Goal: Task Accomplishment & Management: Complete application form

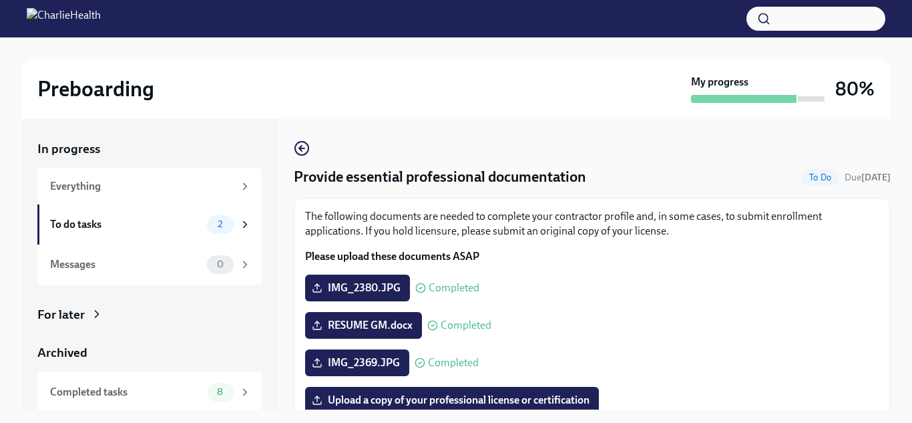
click at [101, 11] on img at bounding box center [64, 18] width 74 height 21
click at [90, 230] on div "To do tasks" at bounding box center [126, 224] width 152 height 15
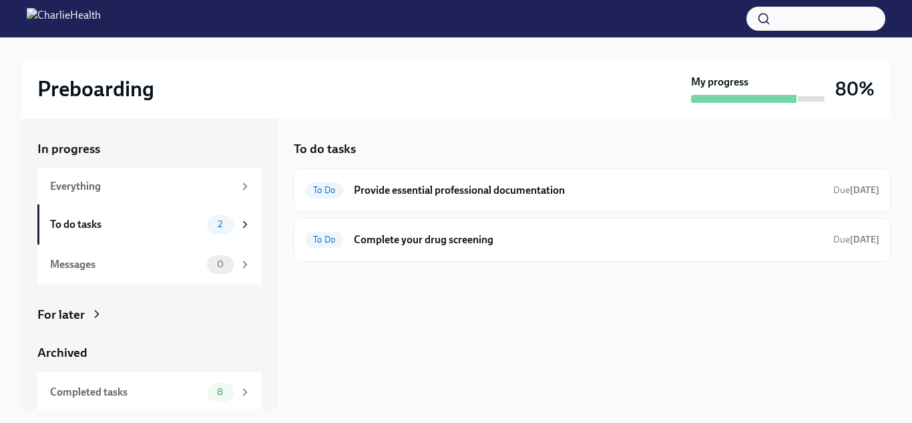
click at [90, 230] on div "To do tasks" at bounding box center [126, 224] width 152 height 15
click at [423, 246] on div "To Do Complete your drug screening Due [DATE]" at bounding box center [592, 239] width 574 height 21
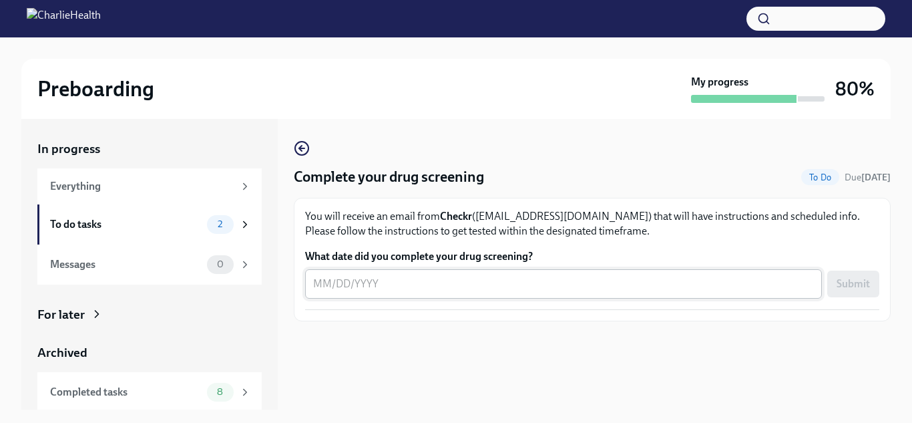
click at [333, 289] on textarea "What date did you complete your drug screening?" at bounding box center [563, 284] width 501 height 16
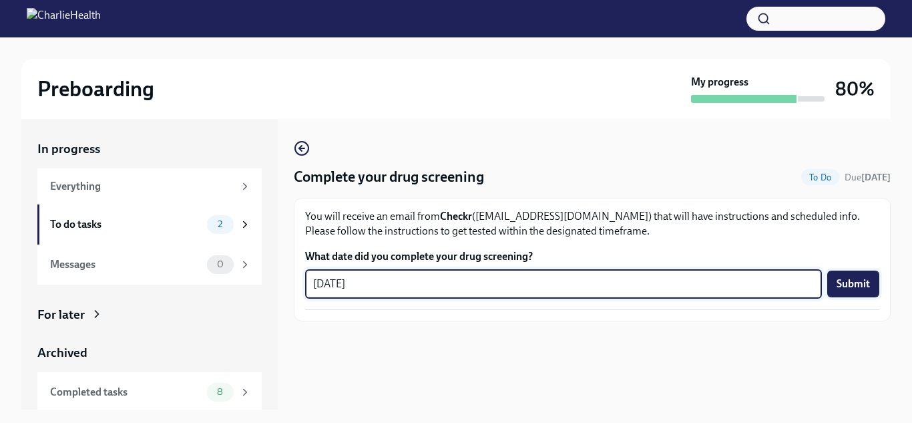
type textarea "[DATE]"
click at [847, 280] on span "Submit" at bounding box center [852, 283] width 33 height 13
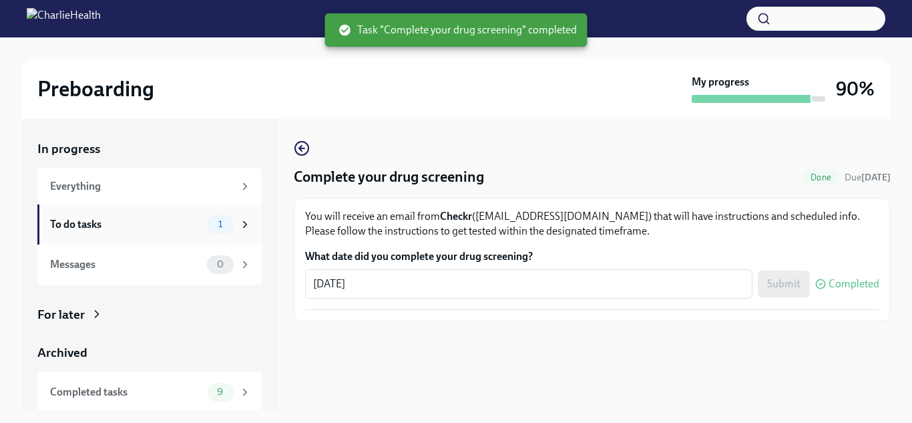
click at [126, 220] on div "To do tasks" at bounding box center [126, 224] width 152 height 15
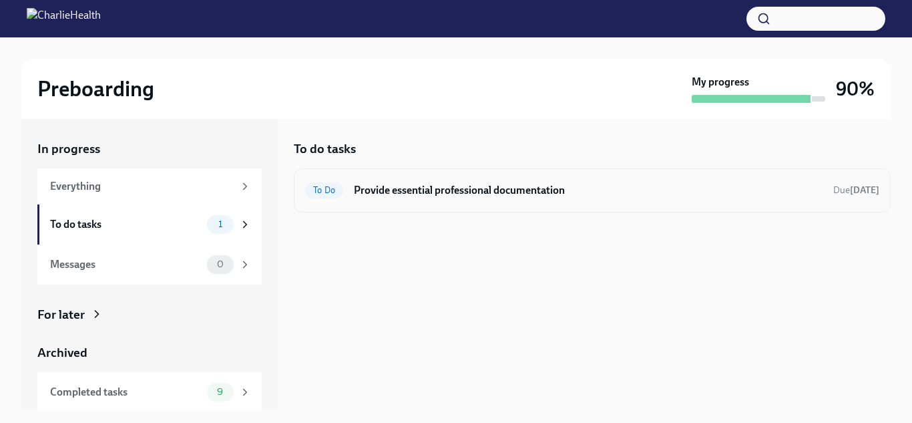
click at [484, 180] on div "To Do Provide essential professional documentation Due [DATE]" at bounding box center [592, 190] width 574 height 21
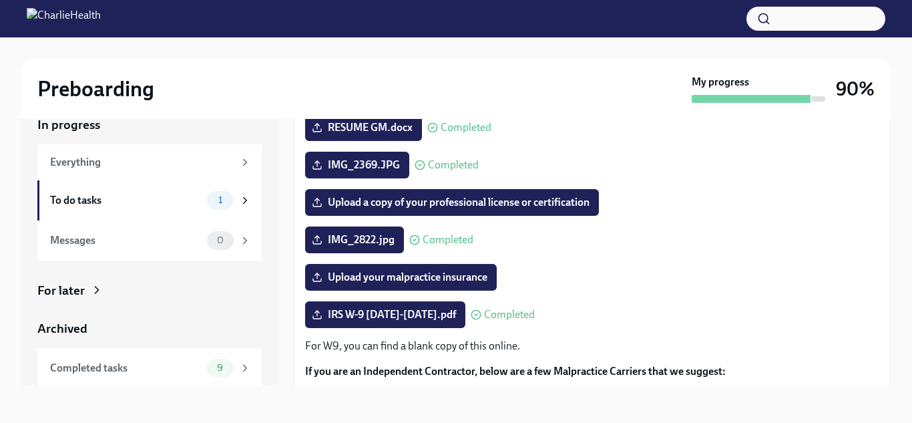
scroll to position [176, 0]
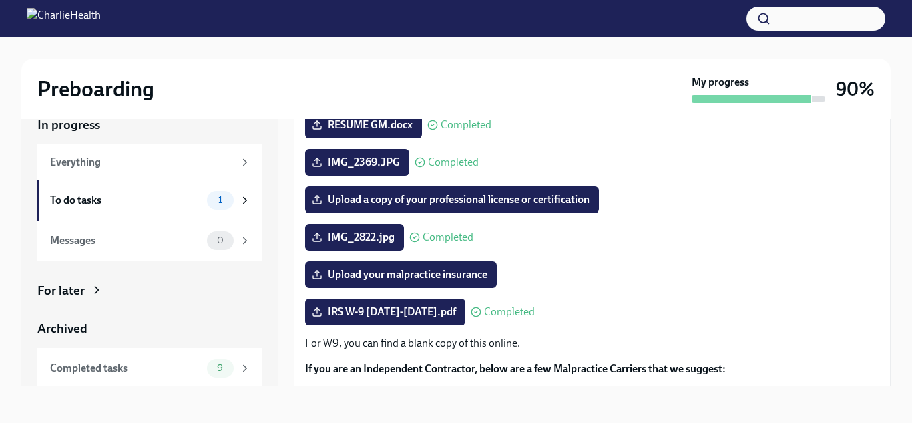
click at [839, 85] on h3 "90%" at bounding box center [855, 89] width 39 height 24
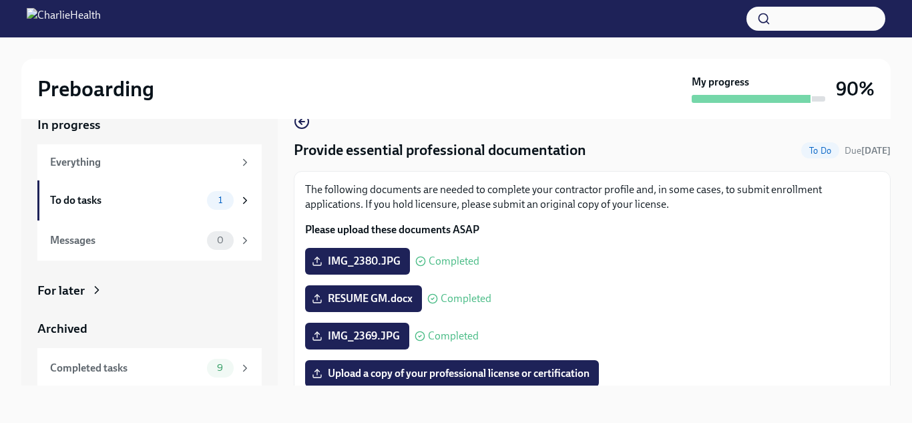
scroll to position [0, 0]
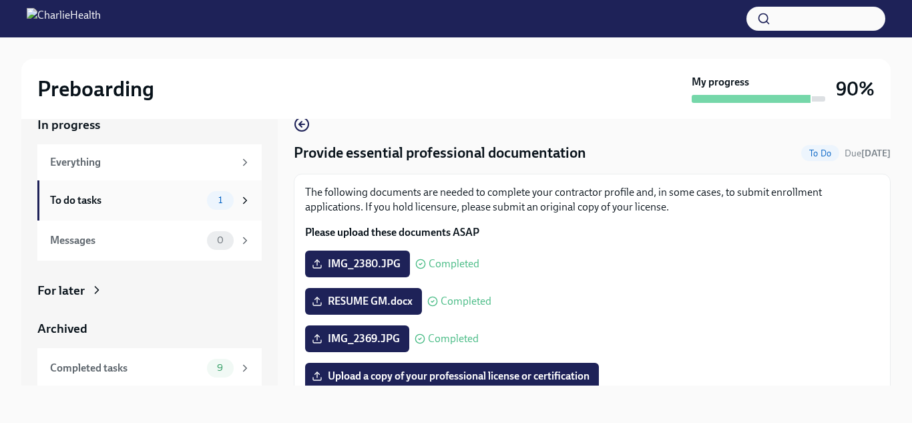
click at [194, 204] on div "To do tasks" at bounding box center [126, 200] width 152 height 15
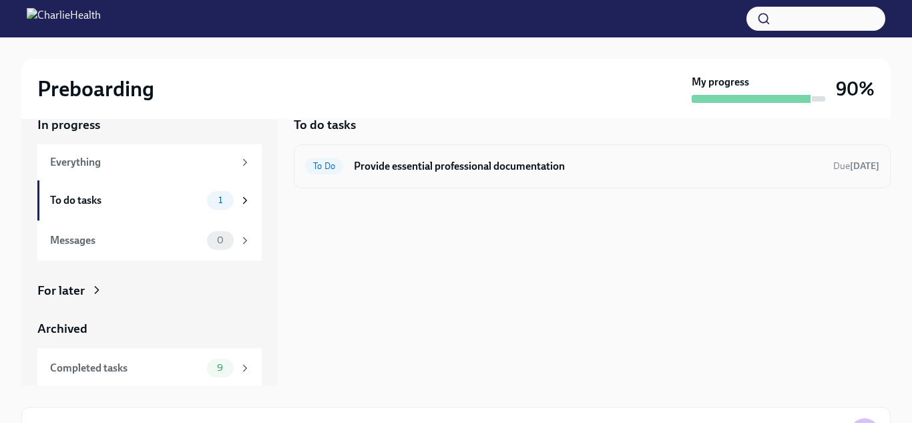
click at [475, 174] on div "To Do Provide essential professional documentation Due [DATE]" at bounding box center [592, 166] width 574 height 21
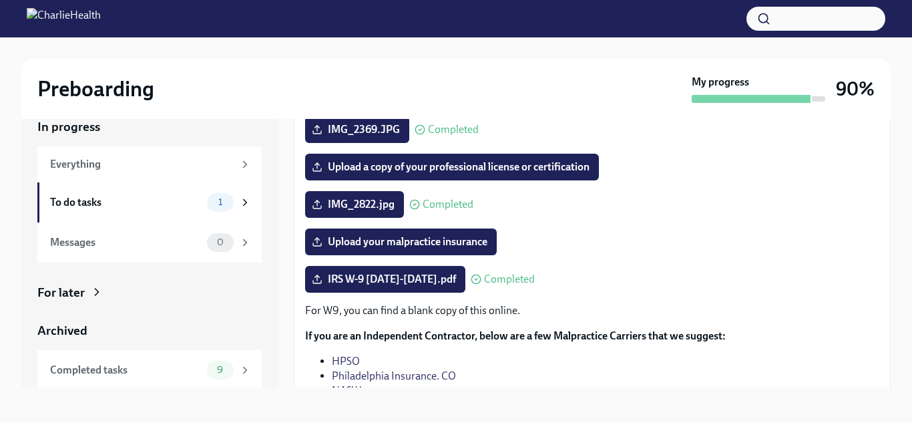
scroll to position [219, 0]
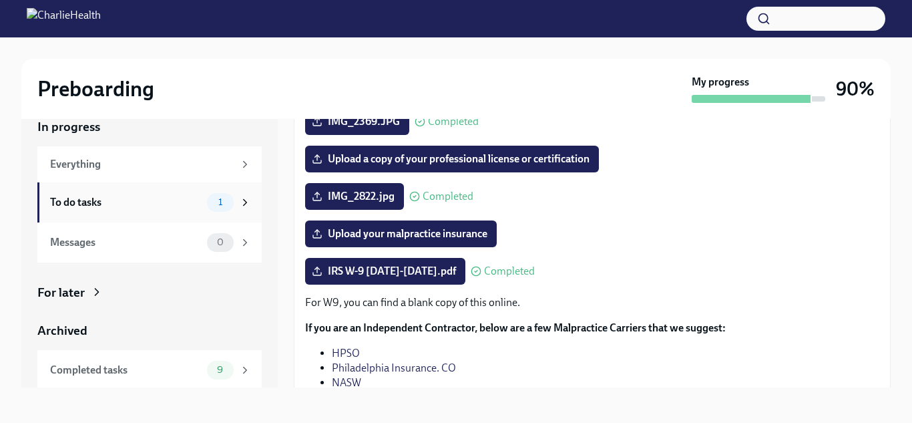
click at [202, 204] on div "To do tasks 1" at bounding box center [150, 202] width 201 height 19
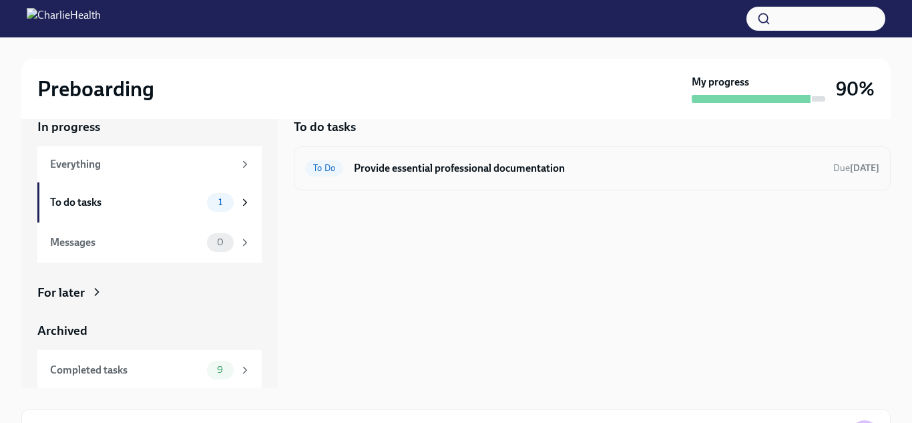
click at [433, 172] on h6 "Provide essential professional documentation" at bounding box center [588, 168] width 469 height 15
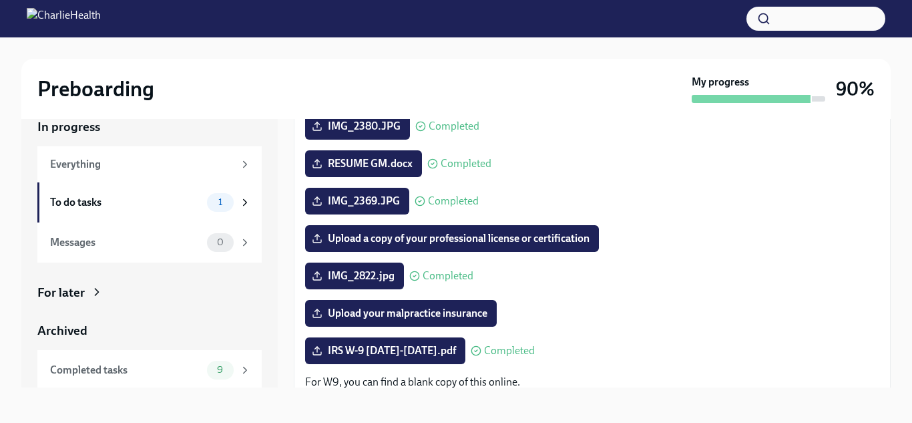
scroll to position [139, 0]
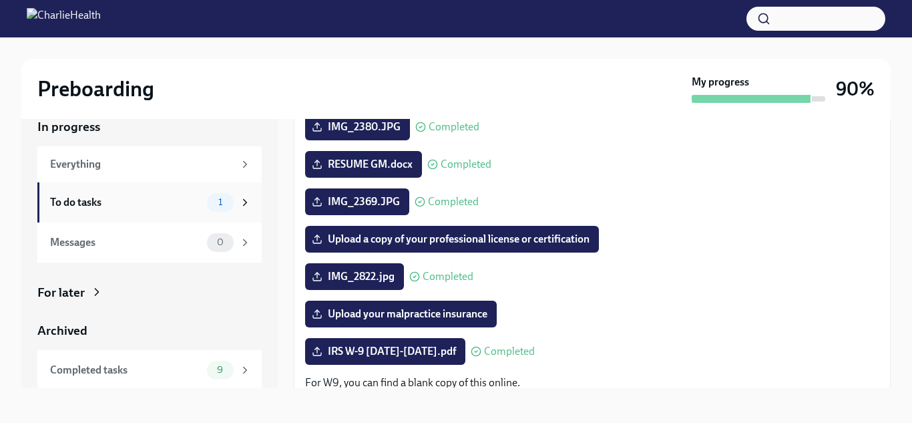
click at [246, 202] on icon at bounding box center [245, 202] width 3 height 6
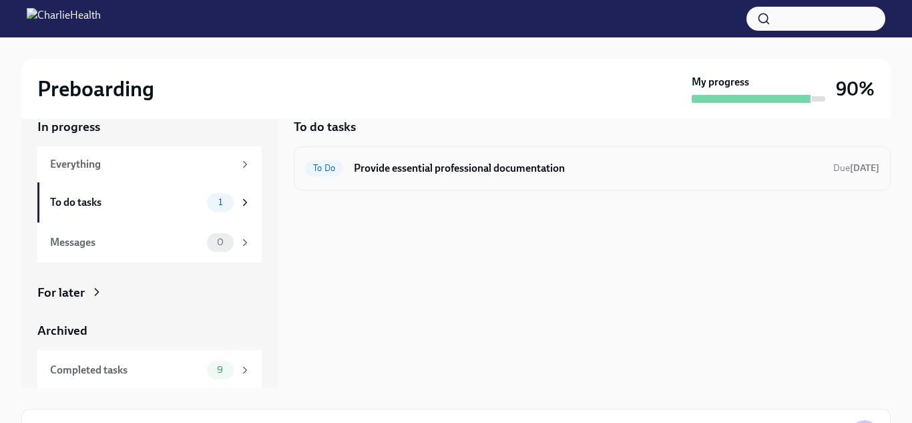
click at [445, 174] on h6 "Provide essential professional documentation" at bounding box center [588, 168] width 469 height 15
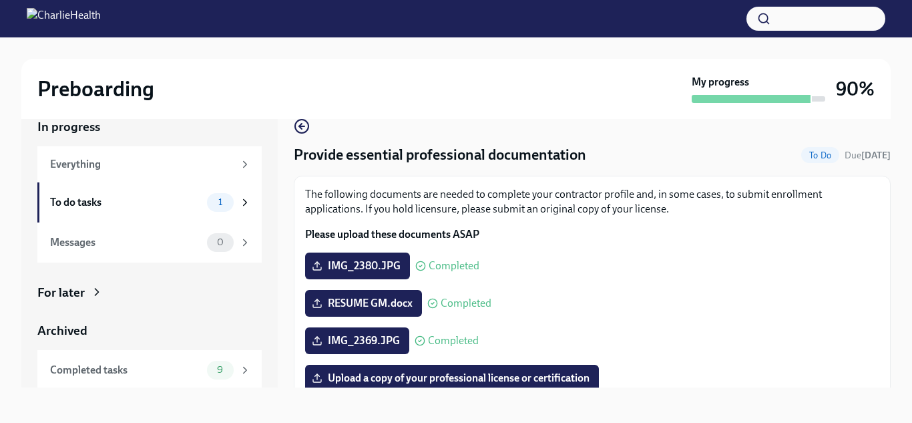
click at [404, 89] on div "Preboarding" at bounding box center [361, 88] width 649 height 27
click at [296, 128] on icon "button" at bounding box center [302, 126] width 16 height 16
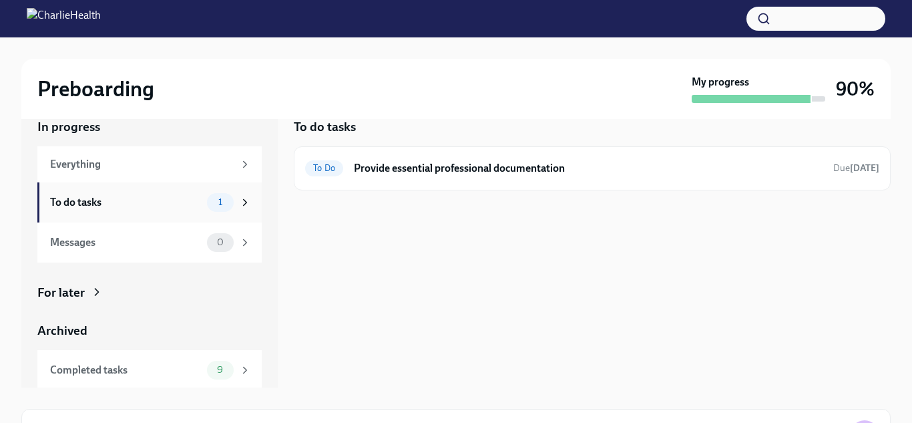
click at [142, 200] on div "To do tasks" at bounding box center [126, 202] width 152 height 15
click at [135, 198] on div "To do tasks" at bounding box center [126, 202] width 152 height 15
click at [201, 200] on div "To do tasks" at bounding box center [126, 202] width 152 height 15
click at [442, 170] on h6 "Provide essential professional documentation" at bounding box center [588, 168] width 469 height 15
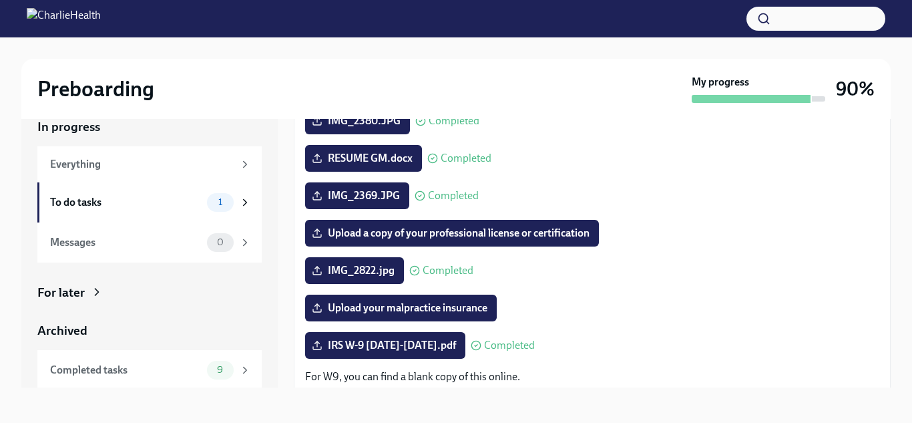
scroll to position [144, 0]
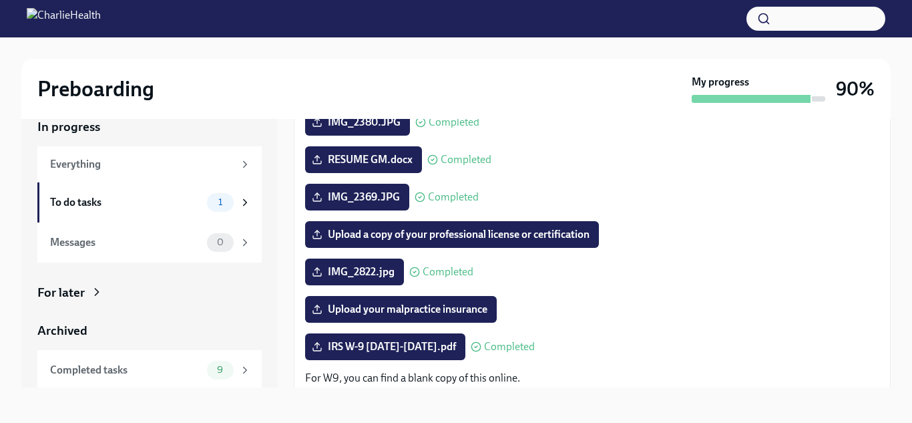
click at [459, 268] on span "Completed" at bounding box center [448, 271] width 51 height 11
click at [477, 269] on div "IMG_2822.jpg Completed" at bounding box center [592, 271] width 574 height 27
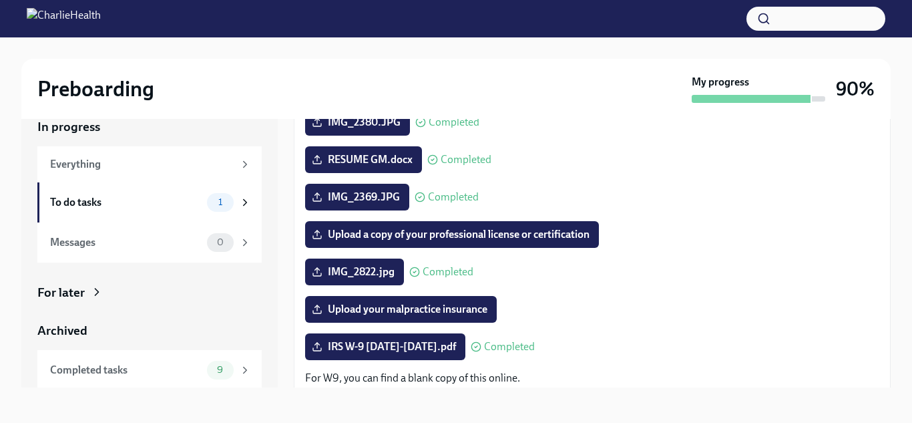
click at [477, 269] on div "IMG_2822.jpg Completed" at bounding box center [592, 271] width 574 height 27
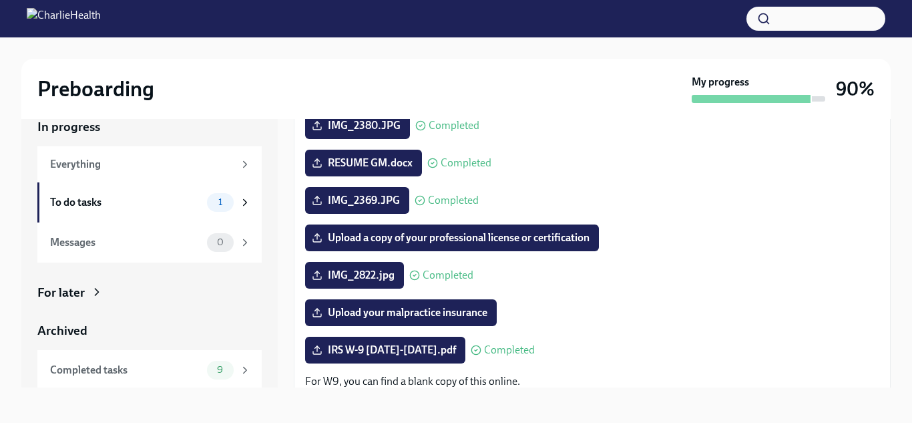
scroll to position [137, 0]
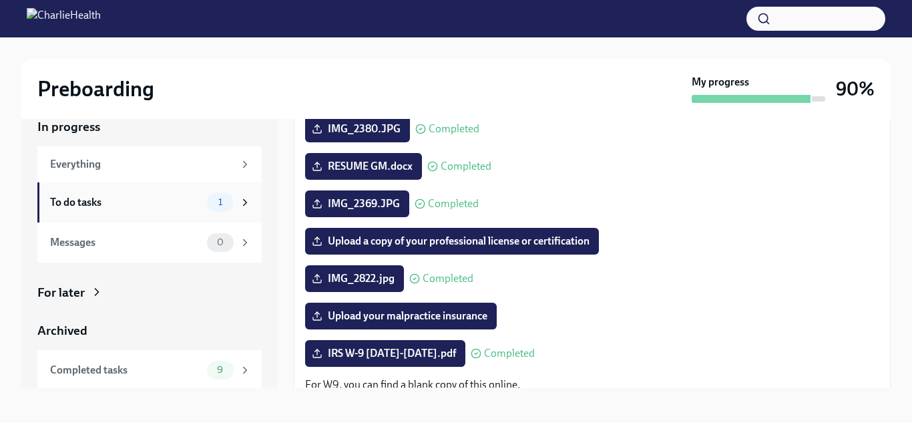
click at [127, 205] on div "To do tasks" at bounding box center [126, 202] width 152 height 15
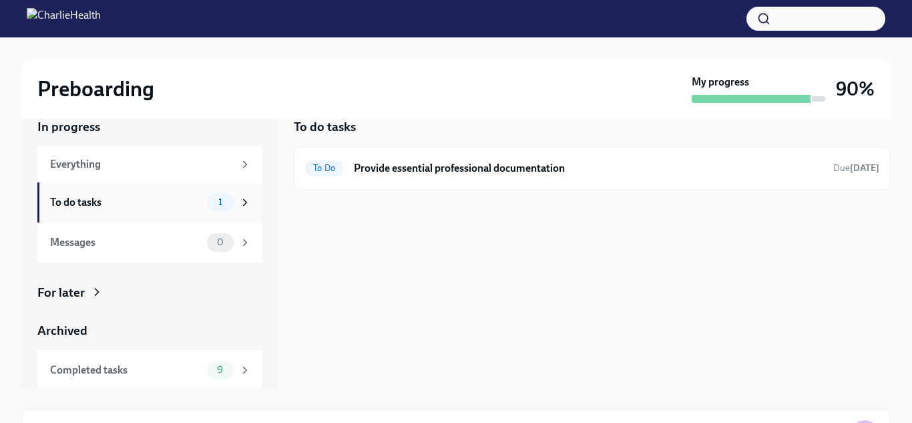
click at [225, 199] on span "1" at bounding box center [220, 202] width 20 height 10
click at [248, 203] on icon at bounding box center [245, 202] width 12 height 12
click at [101, 21] on img at bounding box center [64, 18] width 74 height 21
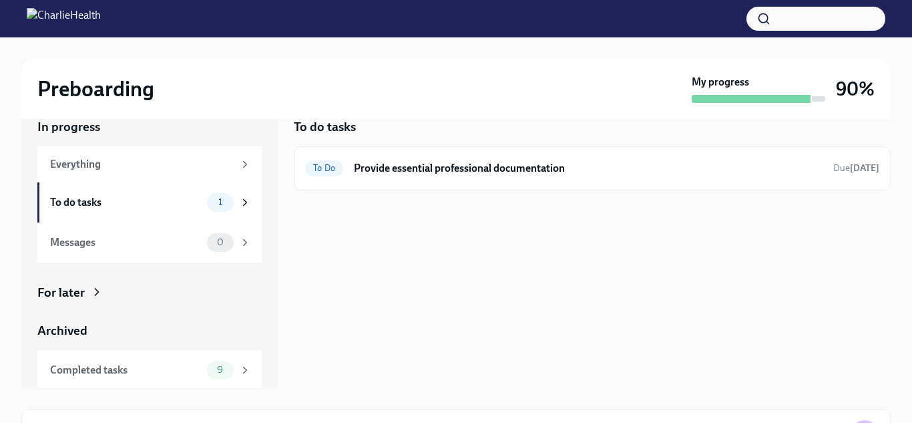
click at [101, 21] on img at bounding box center [64, 18] width 74 height 21
click at [105, 168] on div "Everything" at bounding box center [142, 164] width 184 height 15
click at [188, 202] on div "To do tasks" at bounding box center [126, 202] width 152 height 15
click at [818, 110] on div "Preboarding My progress 90%" at bounding box center [455, 89] width 869 height 60
click at [848, 176] on div "To Do Provide essential professional documentation Due [DATE]" at bounding box center [592, 168] width 574 height 21
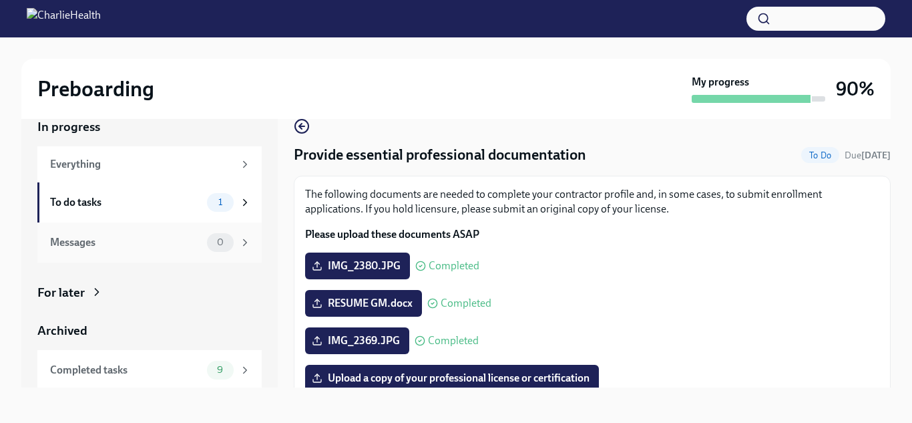
scroll to position [43, 0]
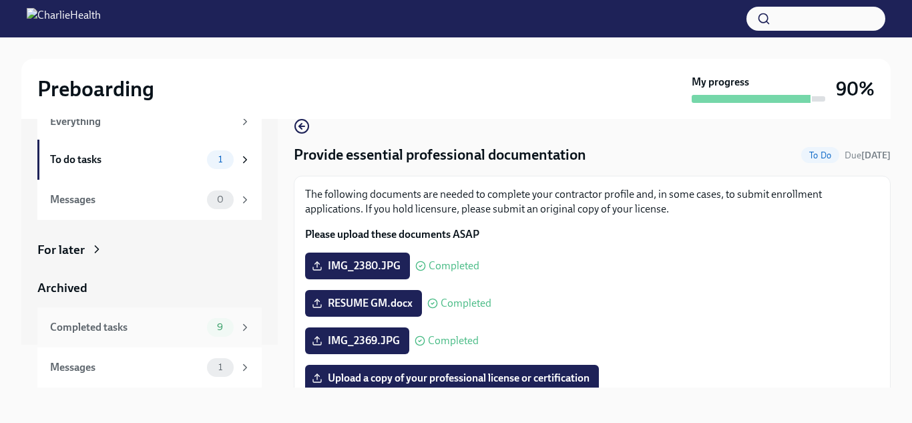
click at [111, 329] on div "Completed tasks" at bounding box center [126, 327] width 152 height 15
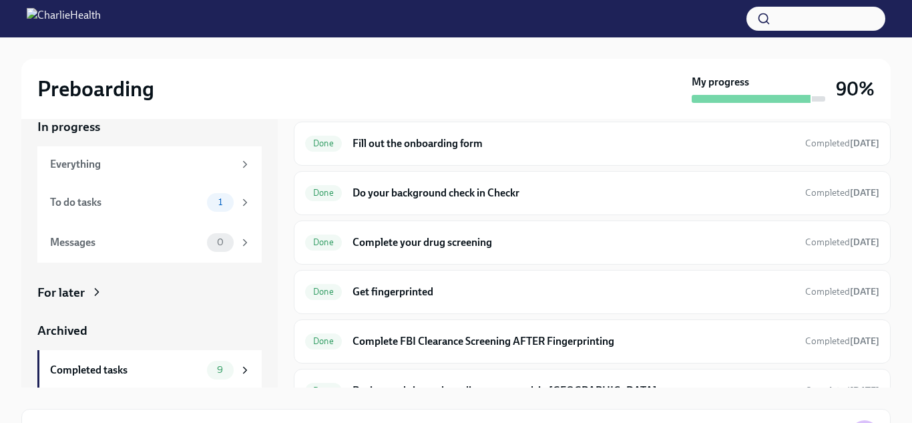
scroll to position [92, 0]
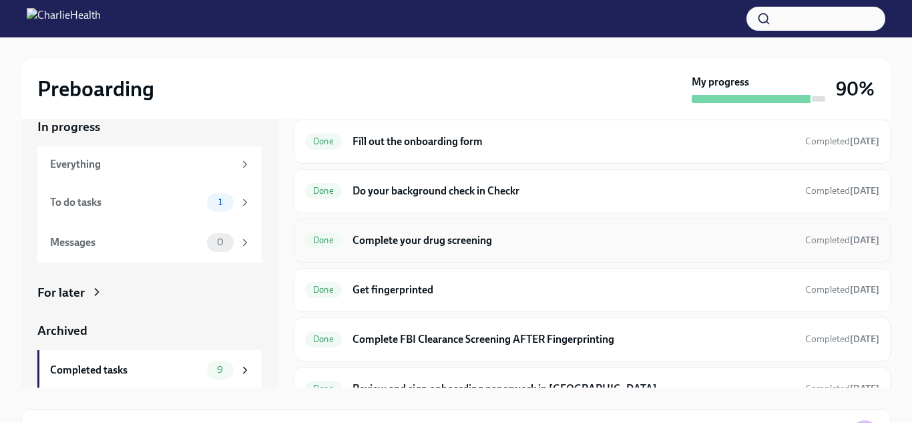
click at [421, 237] on h6 "Complete your drug screening" at bounding box center [573, 240] width 442 height 15
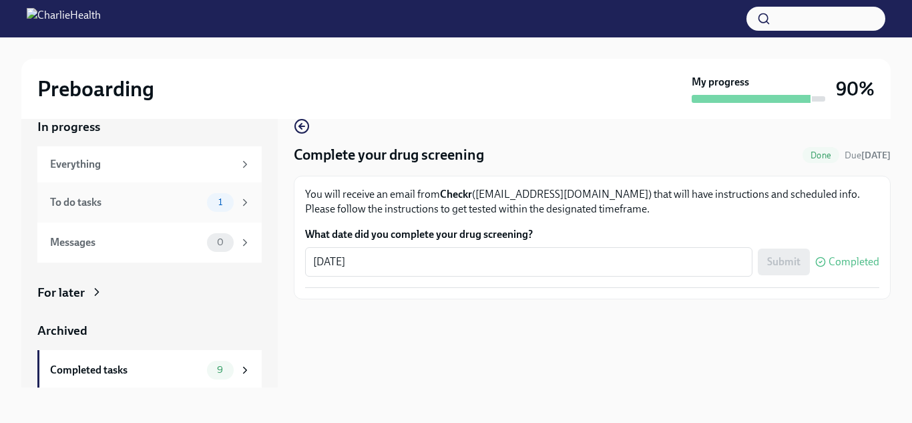
click at [156, 202] on div "To do tasks" at bounding box center [126, 202] width 152 height 15
